Goal: Transaction & Acquisition: Purchase product/service

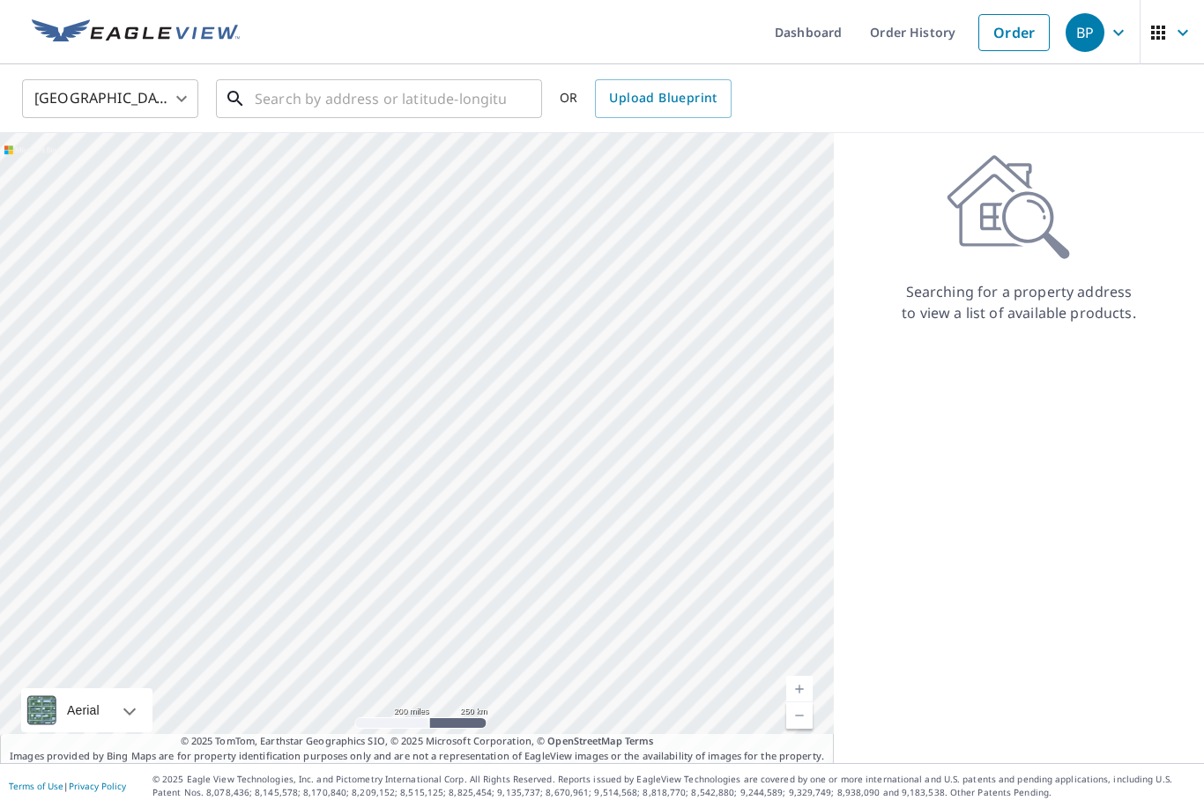
click at [306, 102] on input "text" at bounding box center [380, 98] width 251 height 49
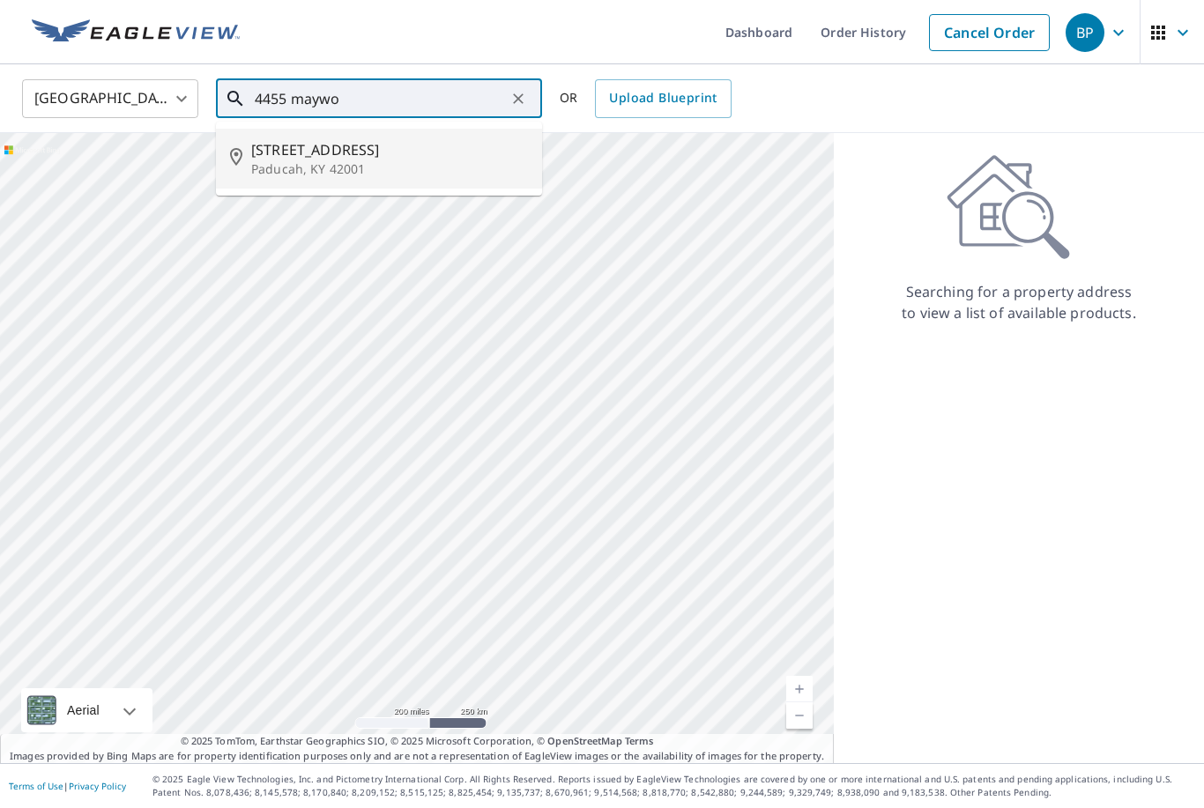
click at [273, 153] on span "[STREET_ADDRESS]" at bounding box center [389, 149] width 277 height 21
type input "[STREET_ADDRESS][PERSON_NAME]"
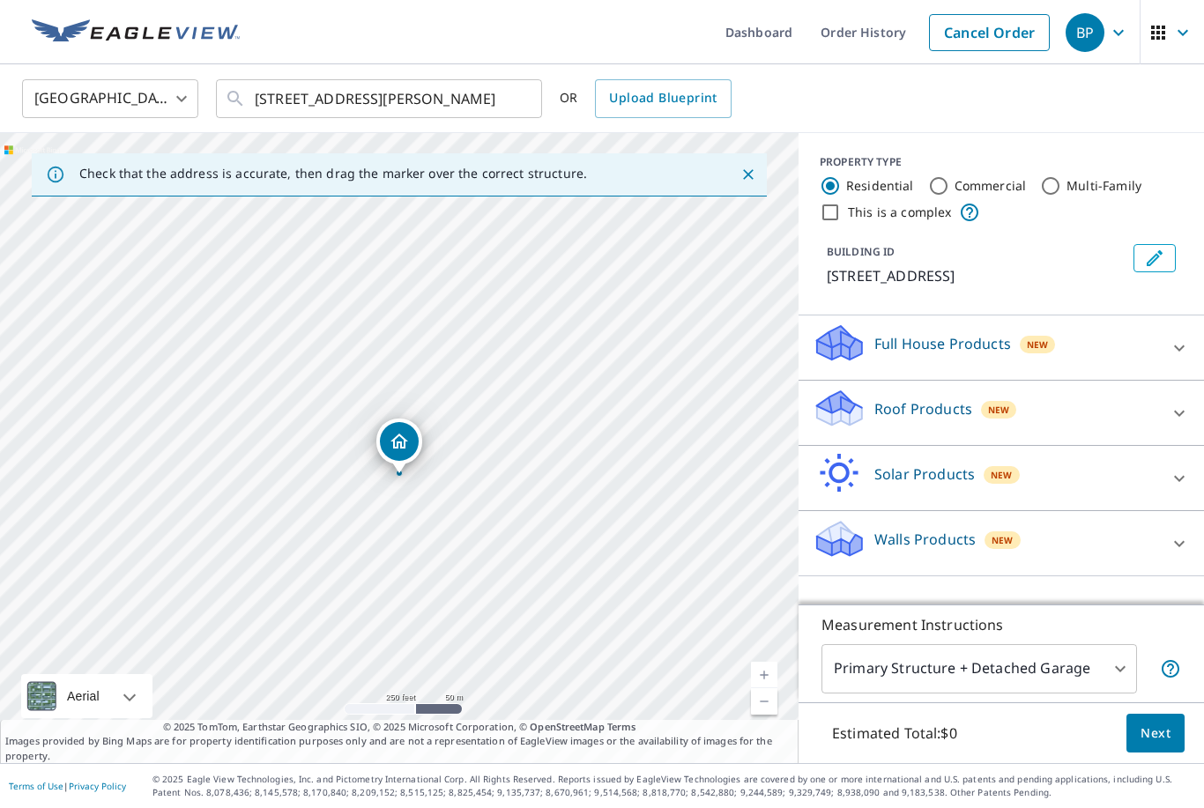
click at [922, 538] on p "Walls Products" at bounding box center [924, 539] width 101 height 21
click at [823, 583] on input "Walls, Windows & Doors $78" at bounding box center [826, 593] width 26 height 21
checkbox input "true"
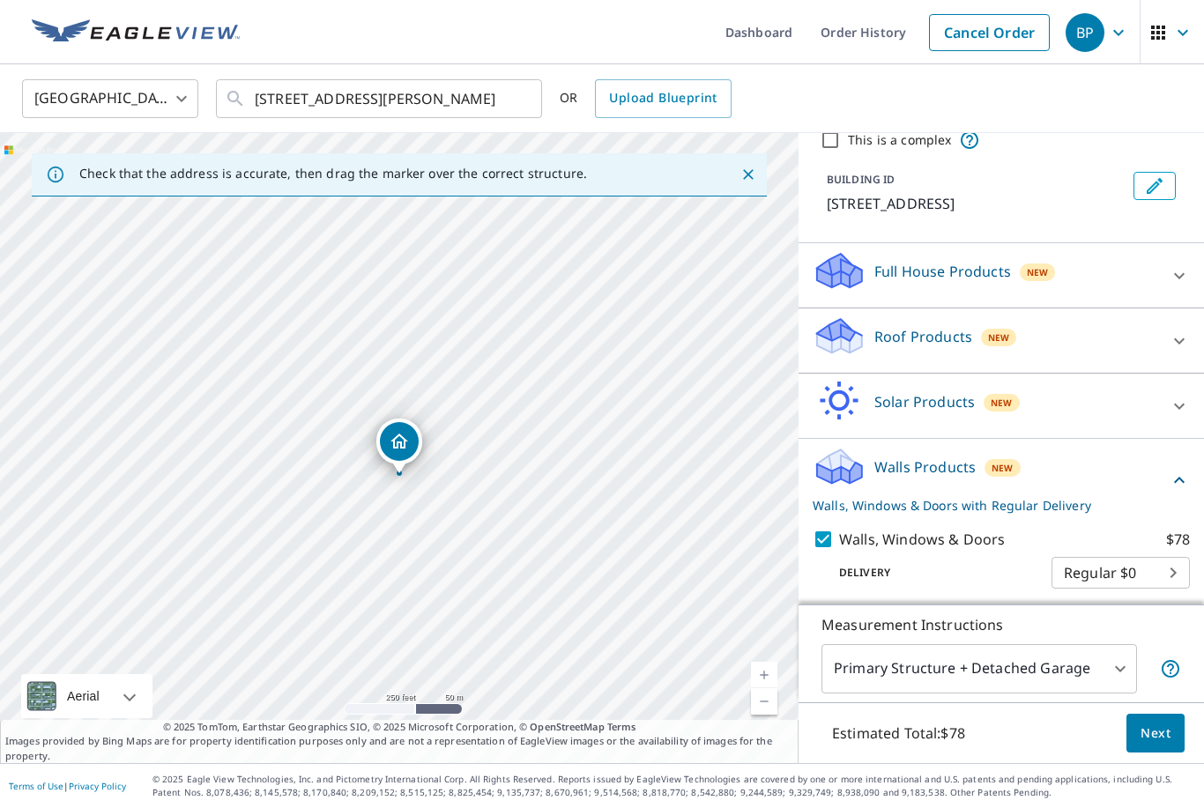
scroll to position [71, 0]
click at [769, 688] on link "Current Level 17, Zoom In" at bounding box center [764, 675] width 26 height 26
click at [761, 688] on link "Current Level 18, Zoom In" at bounding box center [764, 675] width 26 height 26
click at [1161, 753] on button "Next" at bounding box center [1155, 734] width 58 height 40
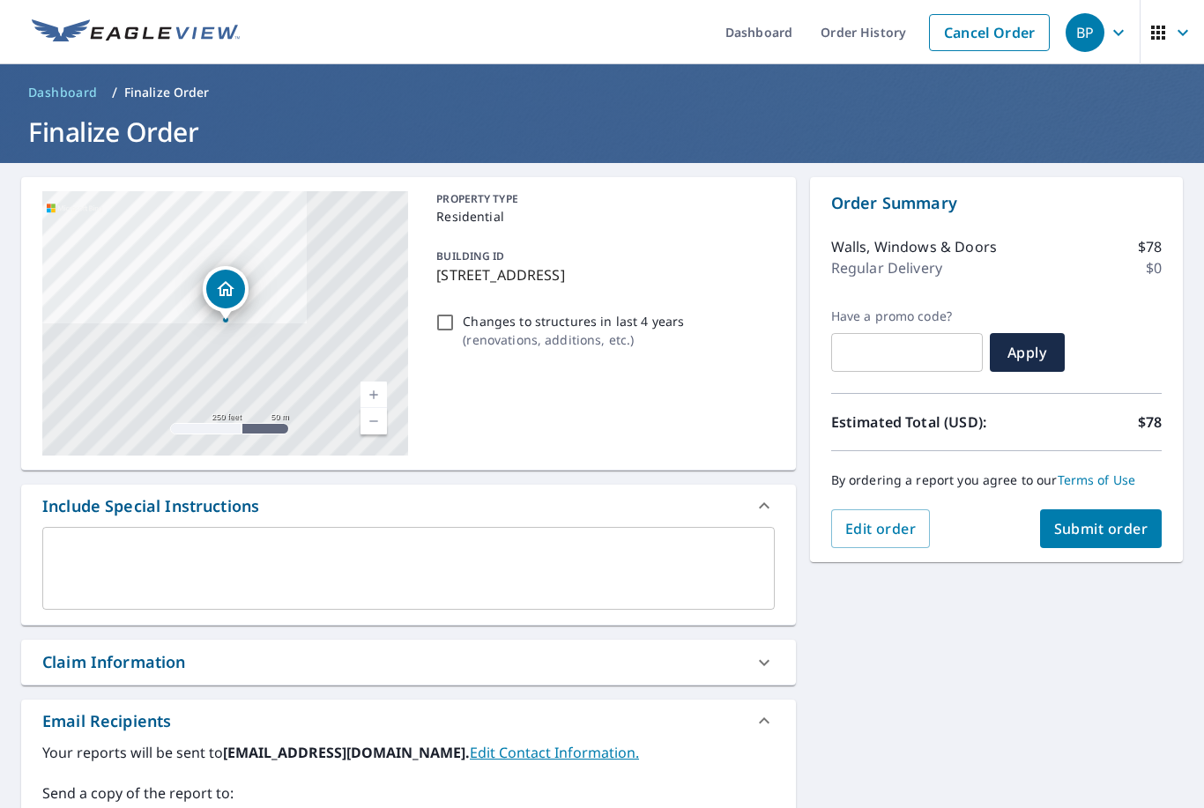
click at [1125, 516] on button "Submit order" at bounding box center [1101, 528] width 122 height 39
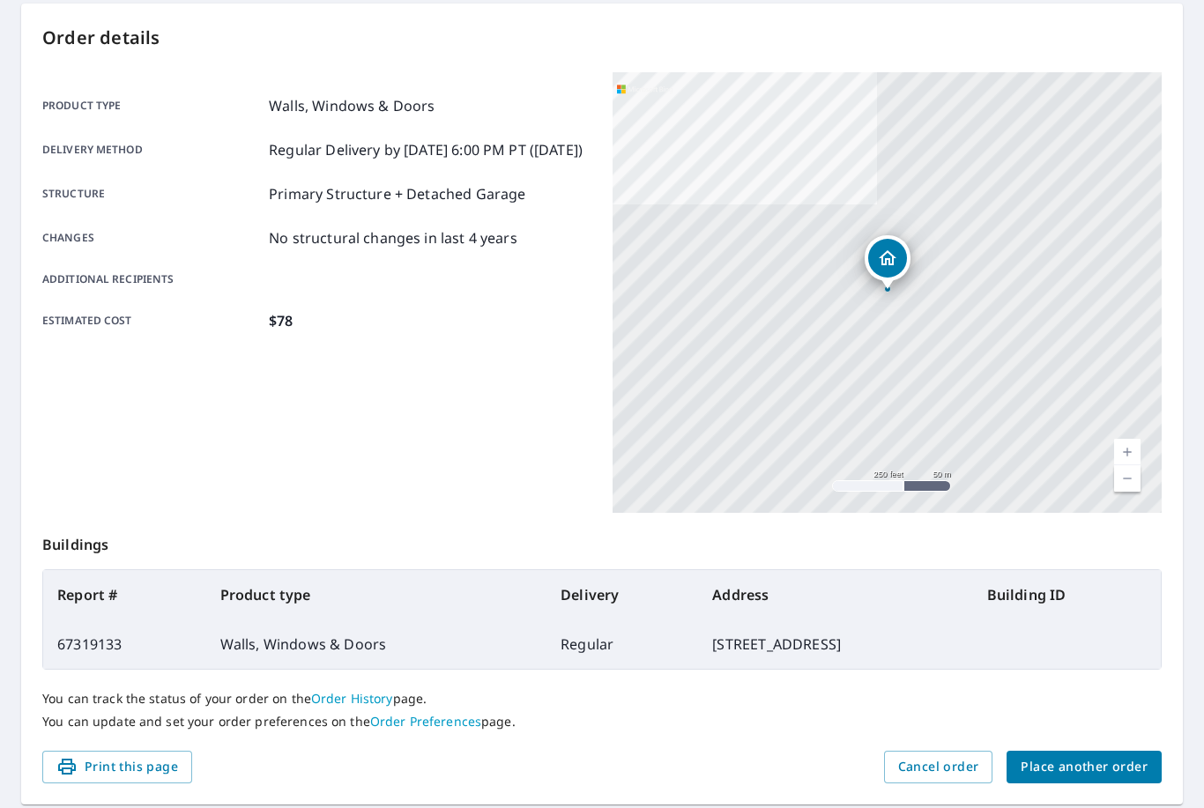
scroll to position [172, 0]
